Goal: Information Seeking & Learning: Learn about a topic

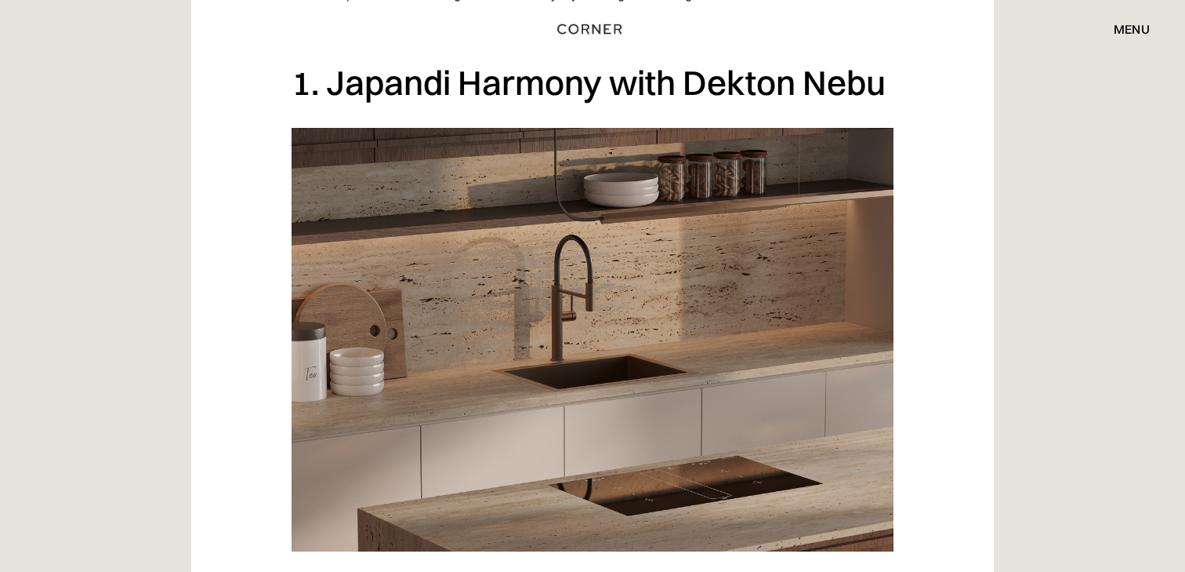
scroll to position [1236, 0]
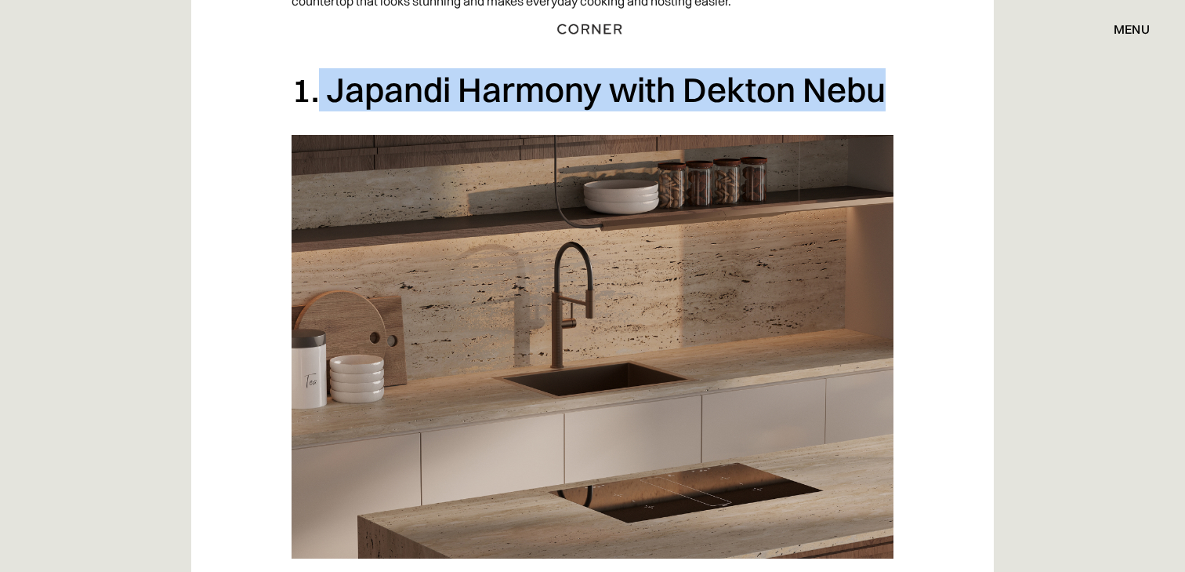
drag, startPoint x: 882, startPoint y: 86, endPoint x: 316, endPoint y: 82, distance: 566.0
click at [316, 82] on h2 "1. Japandi Harmony with Dekton Nebu" at bounding box center [593, 89] width 602 height 43
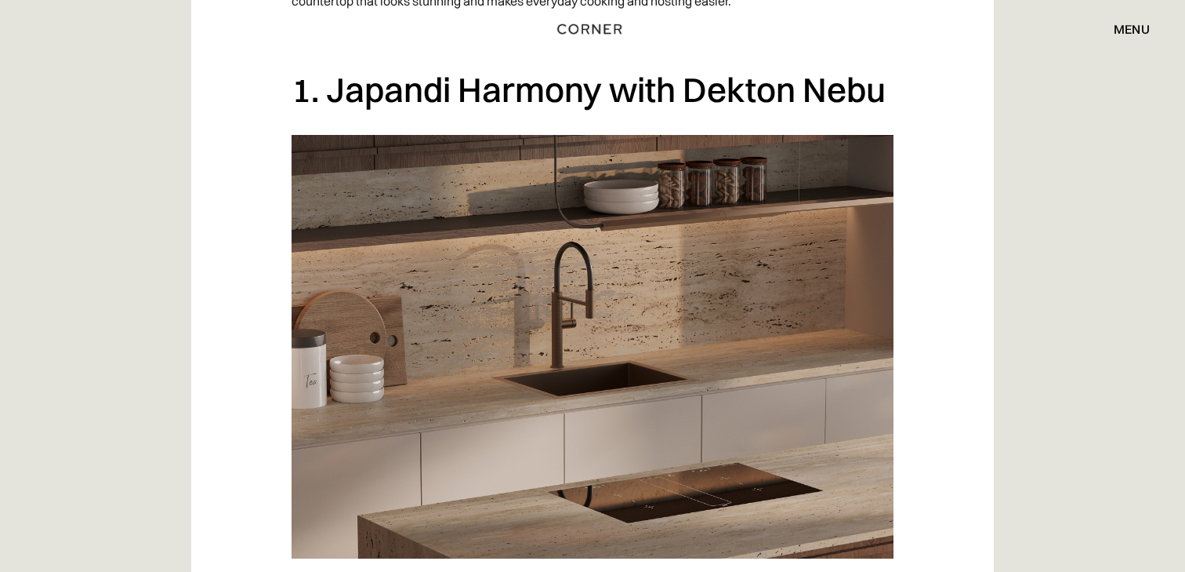
click at [434, 87] on h2 "1. Japandi Harmony with Dekton Nebu" at bounding box center [593, 89] width 602 height 43
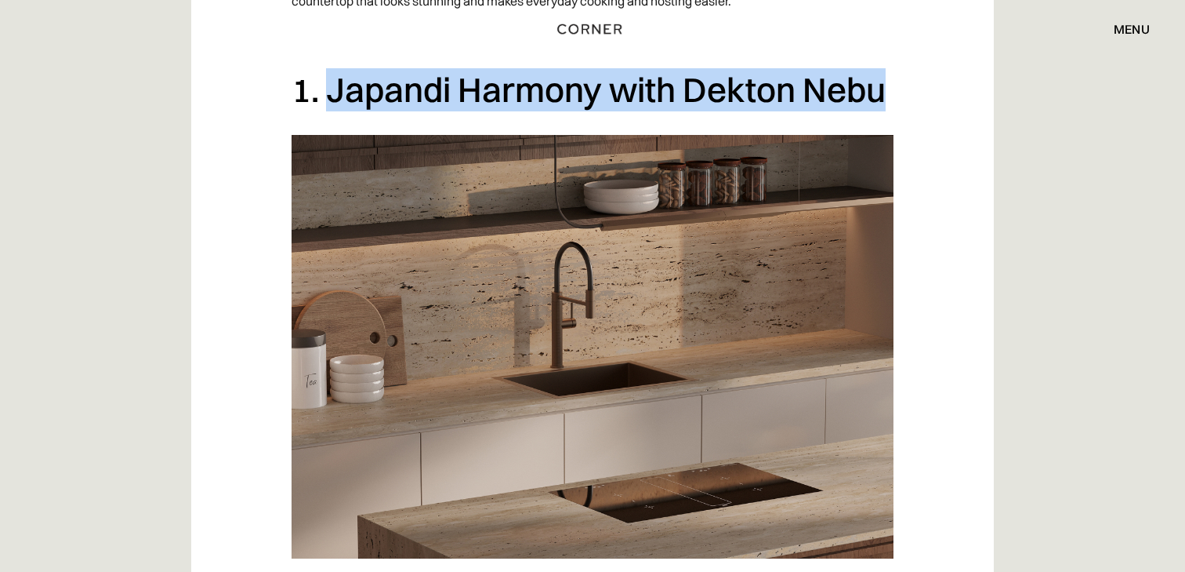
drag, startPoint x: 333, startPoint y: 82, endPoint x: 906, endPoint y: 92, distance: 573.2
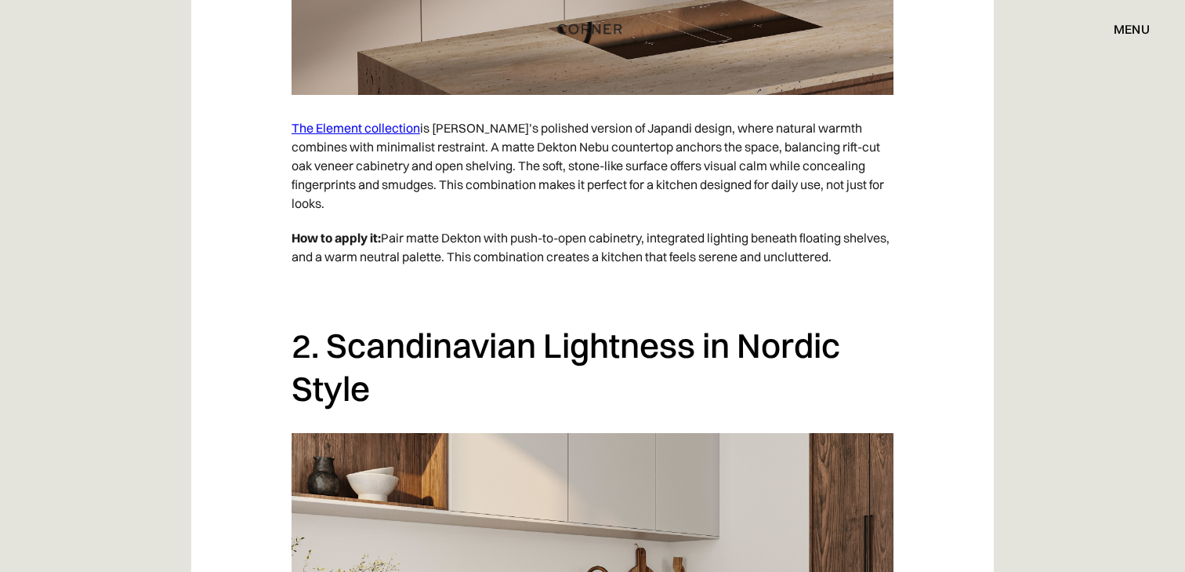
scroll to position [1698, 0]
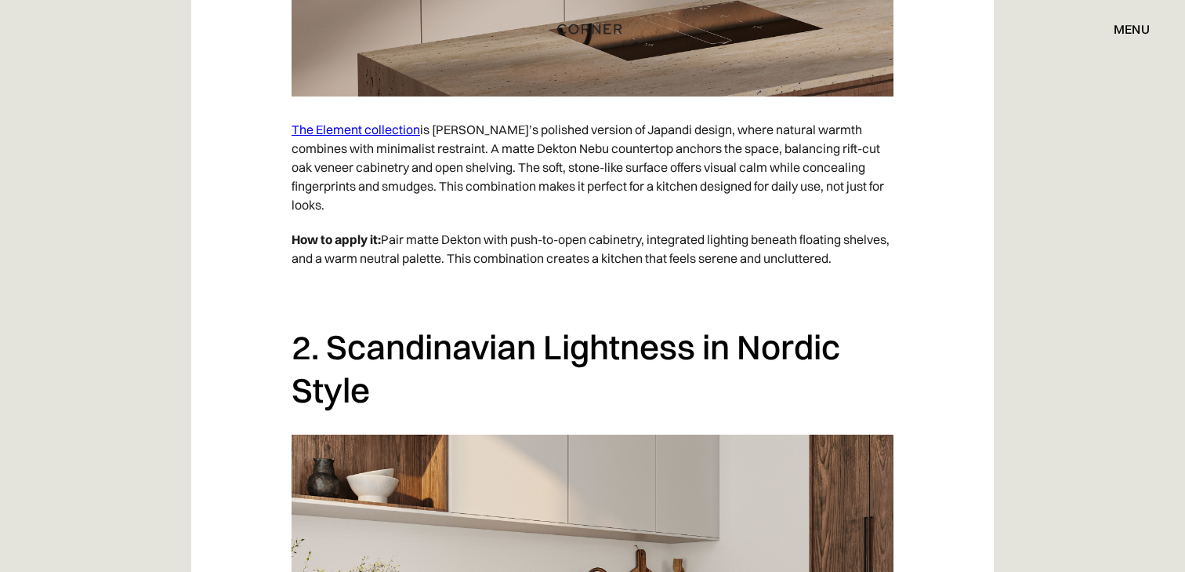
click at [390, 132] on link "The Element collection" at bounding box center [356, 130] width 129 height 16
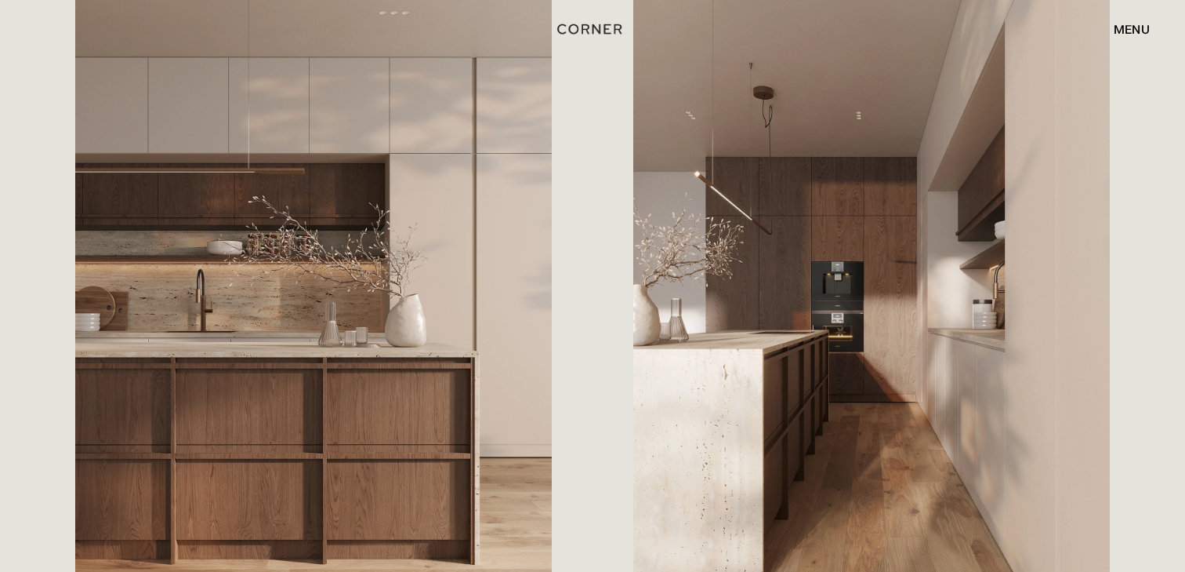
scroll to position [1005, 0]
